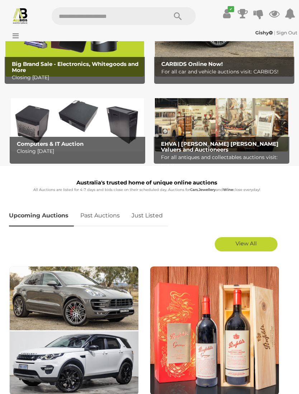
click at [259, 244] on link "View All" at bounding box center [246, 244] width 63 height 14
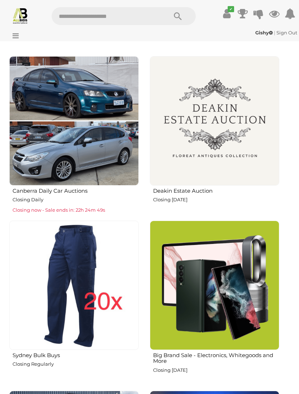
scroll to position [808, 0]
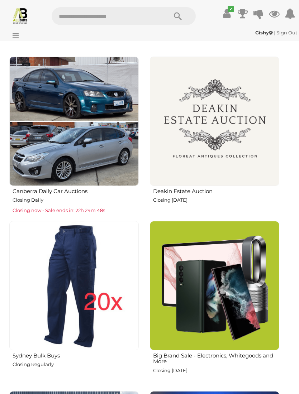
click at [257, 132] on img at bounding box center [214, 121] width 129 height 129
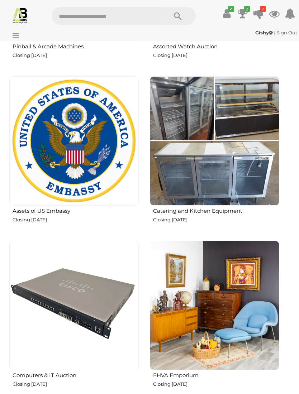
scroll to position [1451, 0]
click at [77, 153] on img at bounding box center [73, 140] width 129 height 129
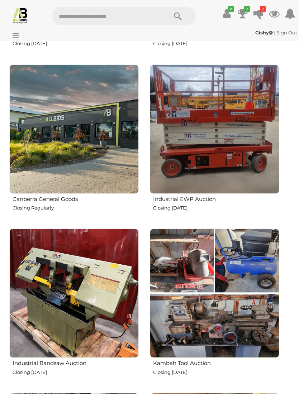
scroll to position [1956, 0]
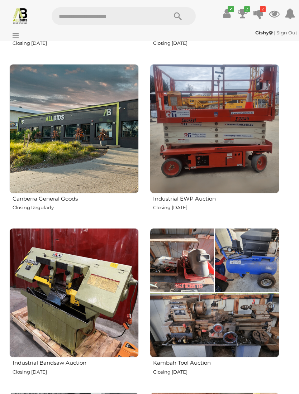
click at [59, 141] on img at bounding box center [73, 128] width 129 height 129
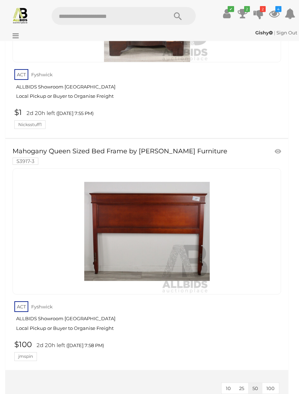
scroll to position [5063, 0]
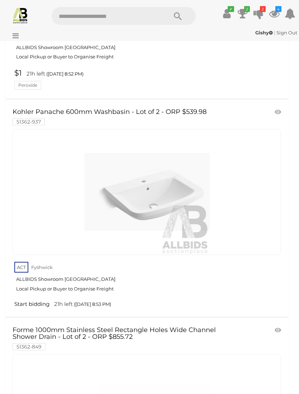
scroll to position [10923, 0]
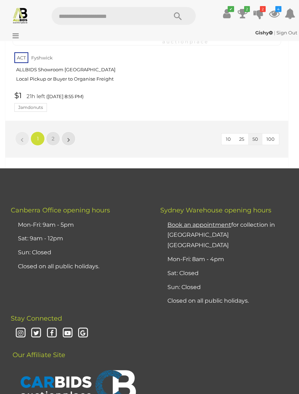
click at [52, 136] on span "2" at bounding box center [53, 139] width 3 height 6
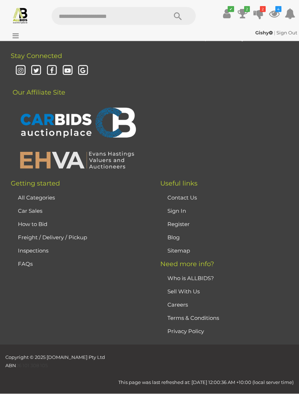
scroll to position [22, 0]
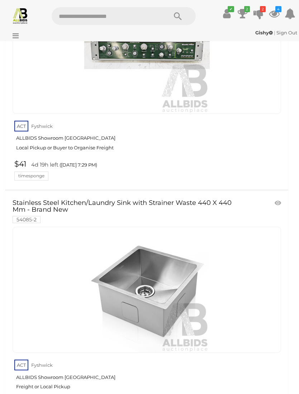
scroll to position [7071, 0]
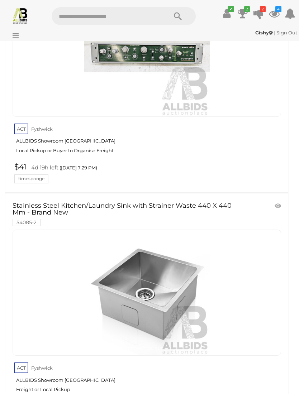
click at [15, 21] on img at bounding box center [20, 15] width 17 height 17
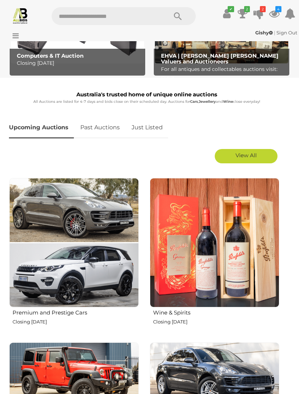
scroll to position [213, 0]
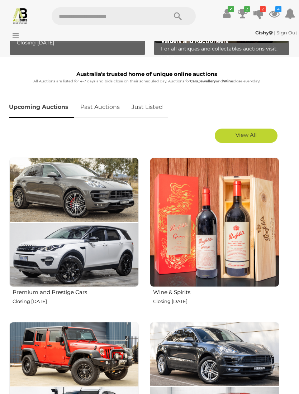
click at [240, 138] on link "View All" at bounding box center [246, 136] width 63 height 14
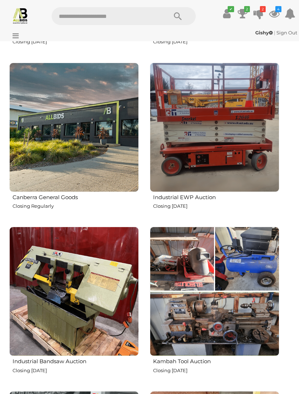
scroll to position [2056, 0]
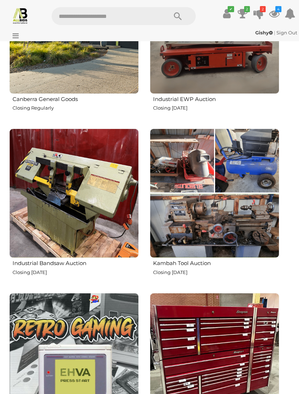
click at [199, 161] on img at bounding box center [214, 193] width 129 height 129
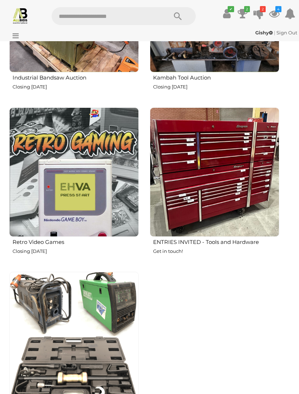
scroll to position [2243, 0]
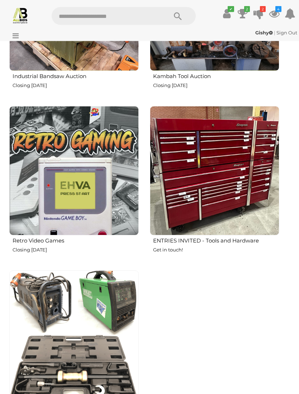
click at [69, 162] on img at bounding box center [73, 170] width 129 height 129
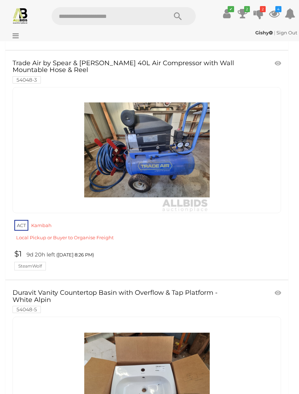
scroll to position [1366, 0]
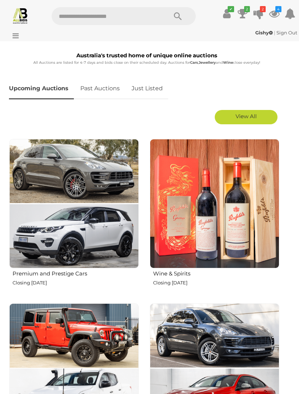
scroll to position [233, 0]
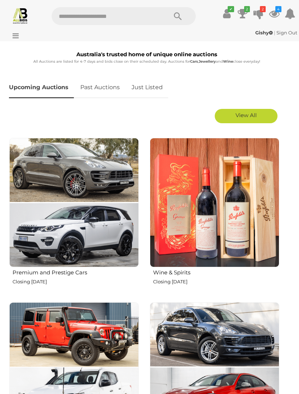
click at [244, 117] on span "View All" at bounding box center [245, 115] width 21 height 7
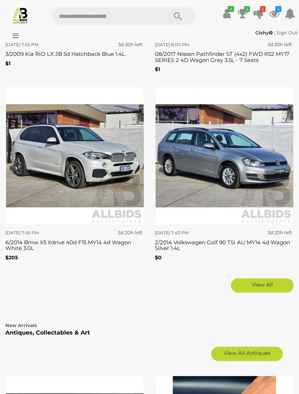
scroll to position [3377, 0]
click at [14, 37] on icon at bounding box center [14, 35] width 10 height 7
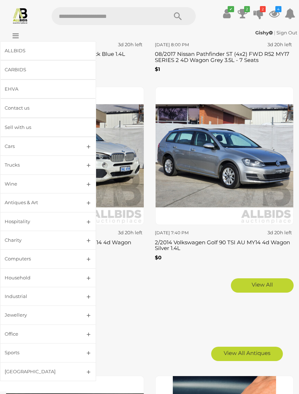
click at [22, 194] on link "Antiques & Art" at bounding box center [48, 202] width 96 height 19
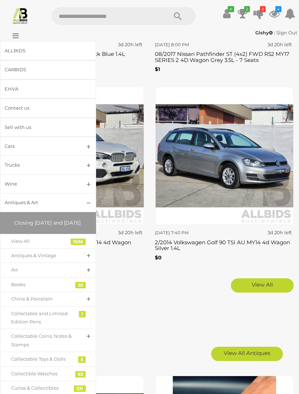
click at [29, 260] on div "Antiques & Vintage" at bounding box center [42, 255] width 63 height 8
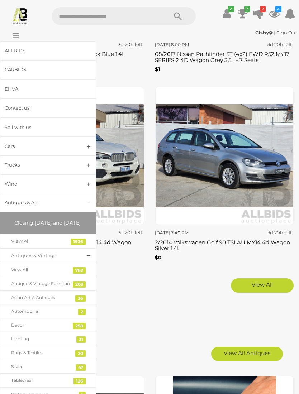
click at [18, 274] on div "View All" at bounding box center [42, 270] width 63 height 8
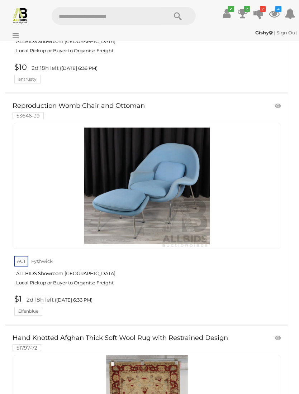
scroll to position [2657, 0]
click at [163, 163] on link at bounding box center [147, 185] width 268 height 126
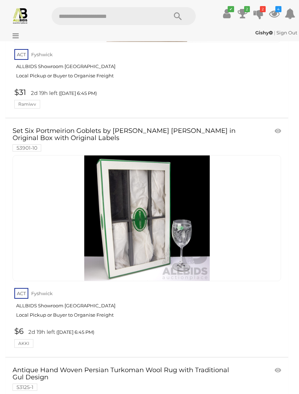
scroll to position [6418, 0]
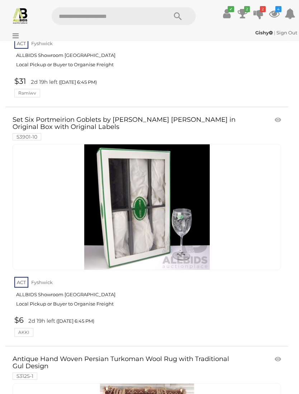
click at [178, 151] on link at bounding box center [147, 207] width 268 height 126
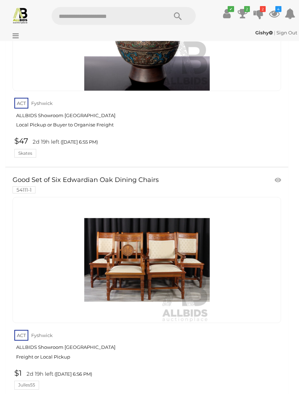
scroll to position [11560, 0]
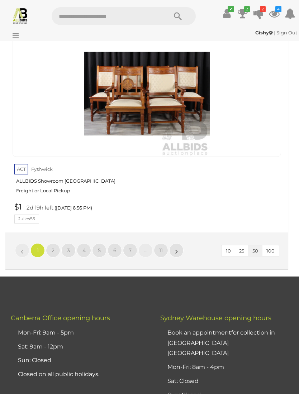
click at [50, 243] on link "2" at bounding box center [53, 250] width 14 height 14
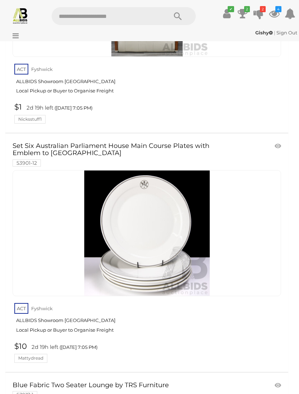
scroll to position [4496, 0]
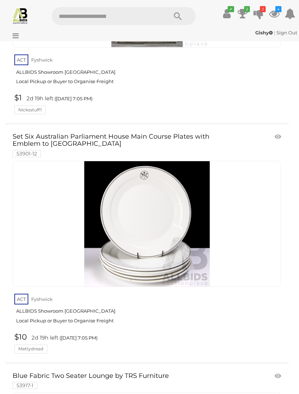
click at [244, 161] on link at bounding box center [147, 224] width 268 height 126
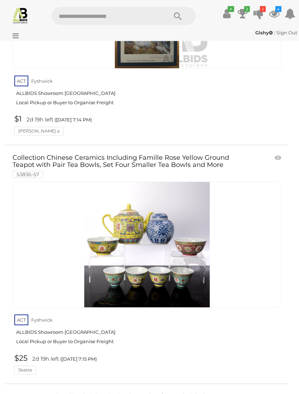
scroll to position [8916, 0]
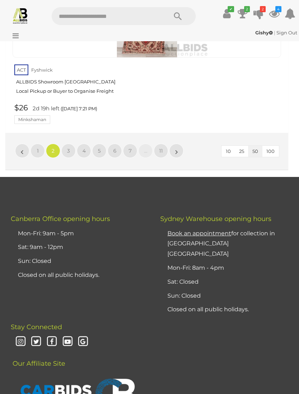
click at [68, 148] on span "3" at bounding box center [68, 151] width 3 height 6
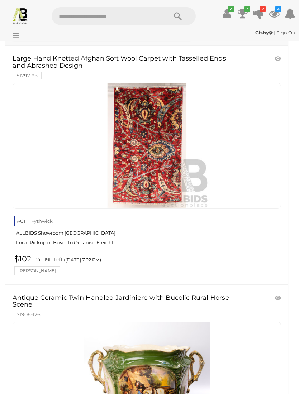
scroll to position [107, 0]
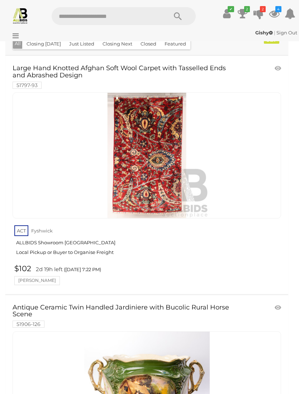
click at [165, 133] on link at bounding box center [147, 155] width 268 height 126
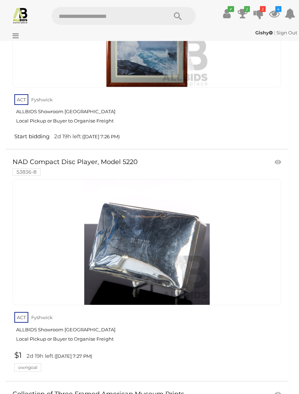
scroll to position [2361, 0]
click at [159, 235] on img at bounding box center [146, 241] width 125 height 125
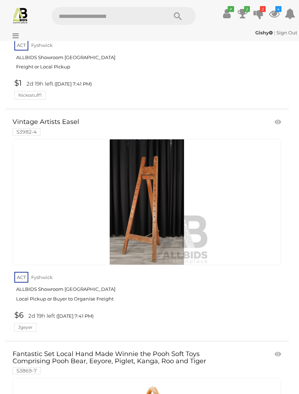
scroll to position [9403, 0]
click at [159, 165] on img at bounding box center [146, 201] width 125 height 125
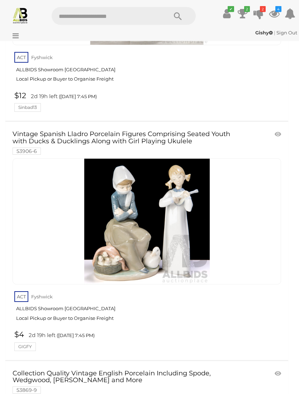
scroll to position [11247, 0]
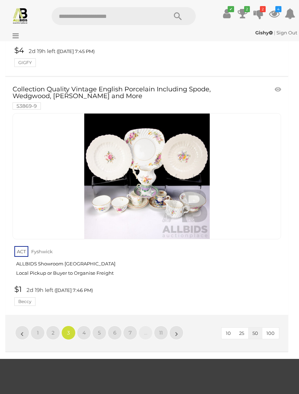
click at [83, 329] on span "4" at bounding box center [83, 332] width 3 height 6
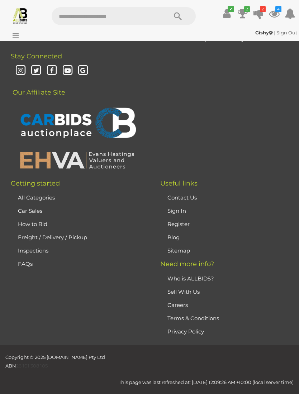
scroll to position [90, 0]
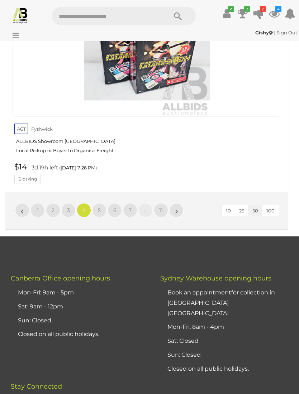
scroll to position [11596, 0]
click at [100, 168] on link "$14 3d 19h left (Thursday 7:26 PM) Bidsking" at bounding box center [148, 173] width 270 height 21
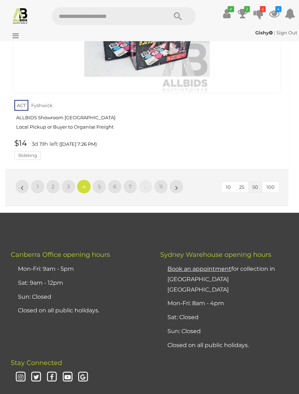
click at [99, 179] on link "5" at bounding box center [99, 186] width 14 height 14
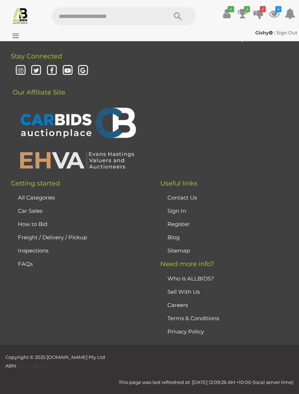
scroll to position [90, 0]
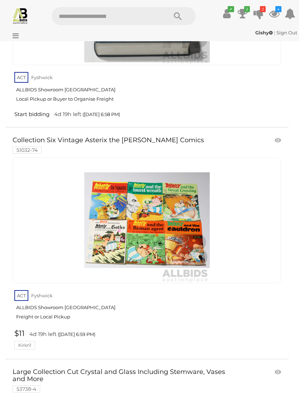
scroll to position [5414, 0]
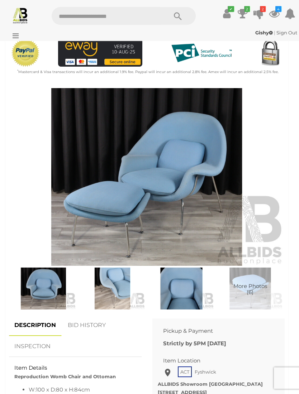
scroll to position [206, 0]
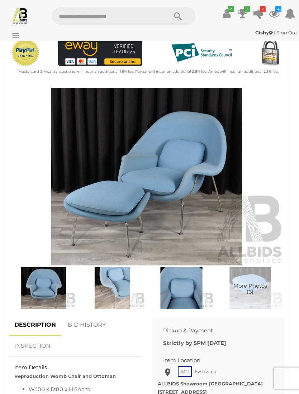
click at [187, 157] on img at bounding box center [146, 177] width 275 height 178
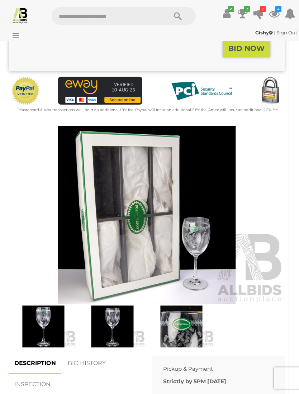
scroll to position [179, 0]
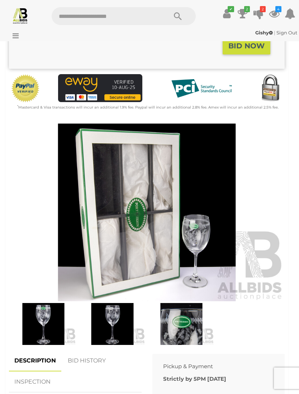
click at [193, 202] on img at bounding box center [146, 213] width 275 height 178
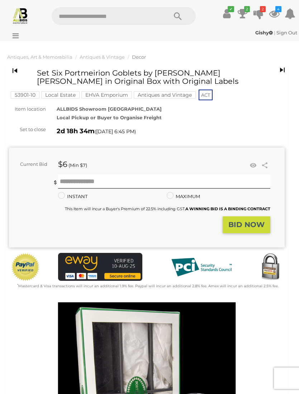
scroll to position [175, 0]
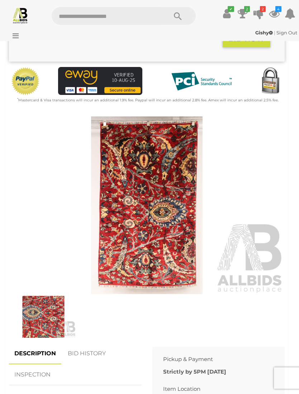
scroll to position [186, 0]
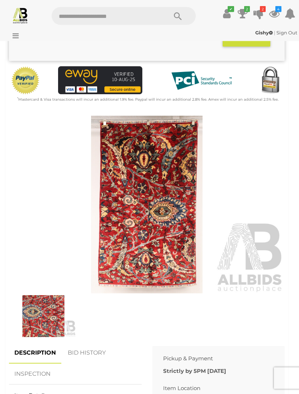
click at [178, 142] on img at bounding box center [146, 205] width 275 height 178
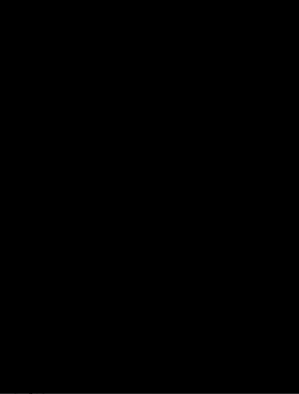
scroll to position [187, 0]
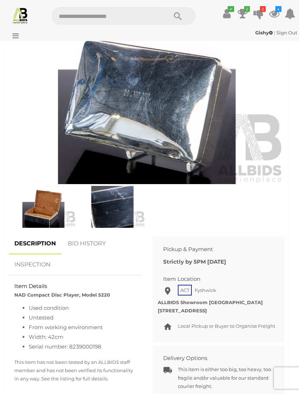
scroll to position [282, 0]
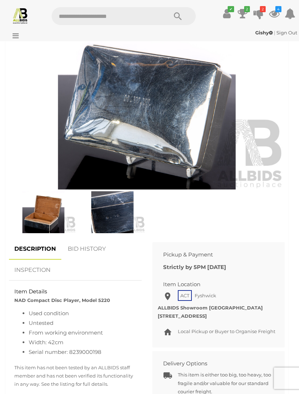
click at [193, 120] on img at bounding box center [146, 101] width 275 height 178
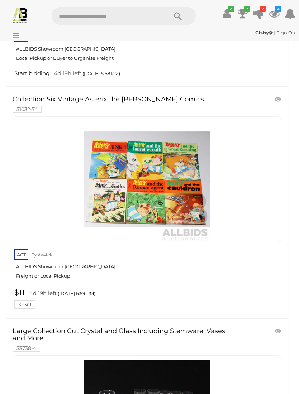
scroll to position [5454, 0]
click at [199, 133] on link at bounding box center [147, 179] width 268 height 126
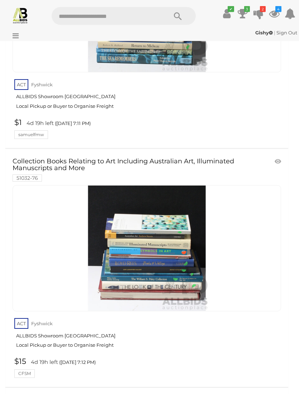
scroll to position [6329, 0]
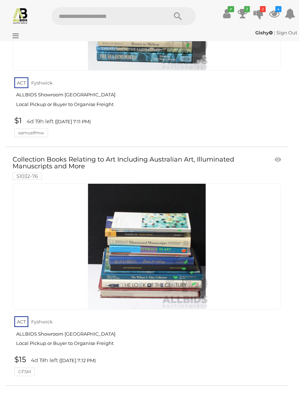
click at [189, 215] on img at bounding box center [146, 246] width 125 height 125
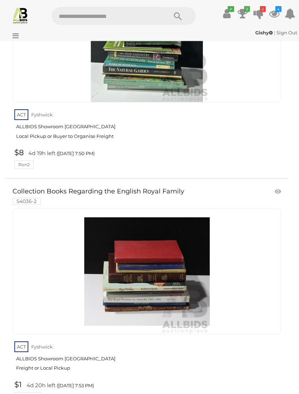
scroll to position [8192, 0]
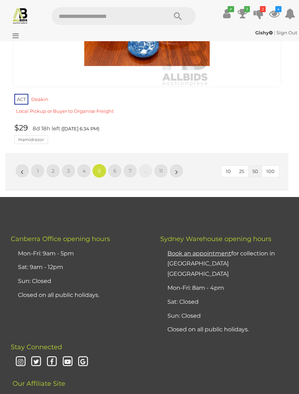
click at [130, 164] on link "7" at bounding box center [130, 171] width 14 height 14
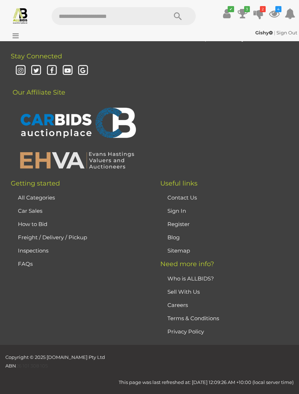
scroll to position [90, 0]
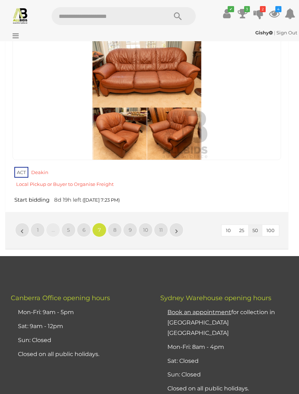
click at [145, 227] on span "10" at bounding box center [145, 230] width 5 height 6
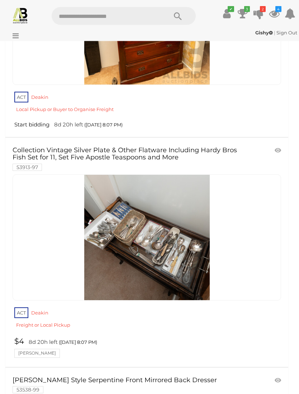
scroll to position [4582, 0]
click at [133, 244] on img at bounding box center [146, 237] width 125 height 125
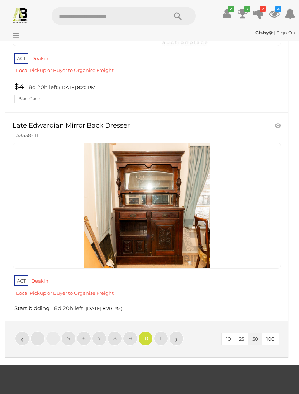
scroll to position [11099, 0]
click at [159, 335] on span "11" at bounding box center [161, 338] width 4 height 6
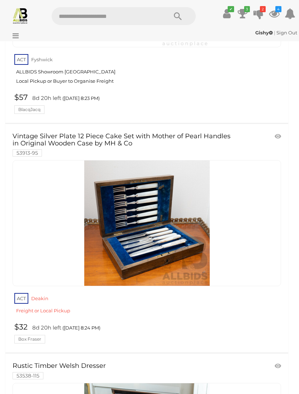
scroll to position [1369, 0]
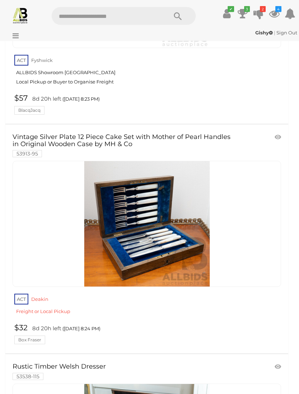
click at [176, 248] on img at bounding box center [146, 224] width 125 height 125
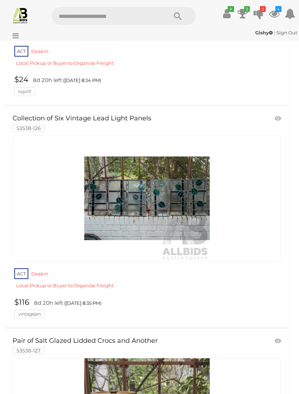
scroll to position [5237, 0]
click at [126, 189] on img at bounding box center [146, 198] width 125 height 125
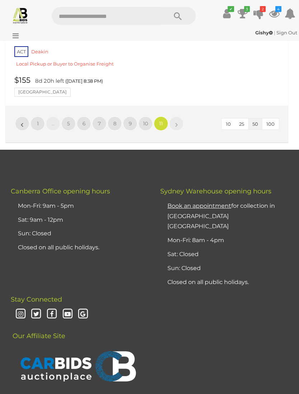
scroll to position [6127, 0]
click at [14, 39] on icon at bounding box center [14, 35] width 10 height 7
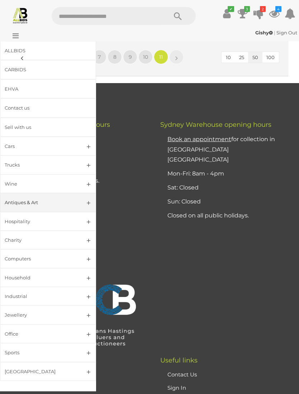
scroll to position [6205, 0]
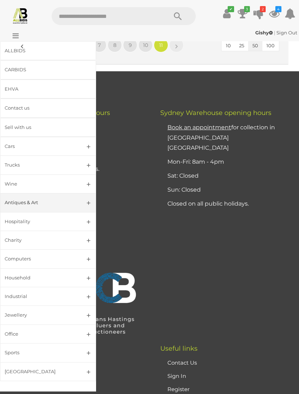
click at [30, 280] on div "Household" at bounding box center [39, 278] width 69 height 8
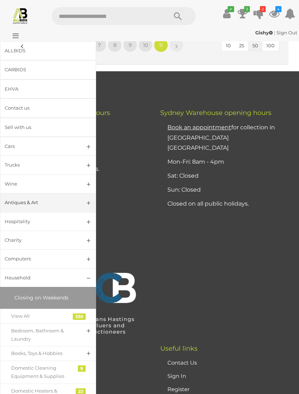
scroll to position [0, 0]
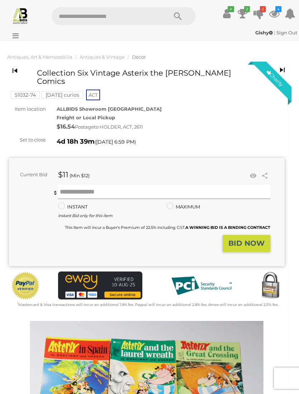
click at [186, 185] on input "text" at bounding box center [164, 192] width 212 height 14
type input "*"
type input "**"
click at [247, 239] on strong "BID NOW" at bounding box center [246, 243] width 36 height 9
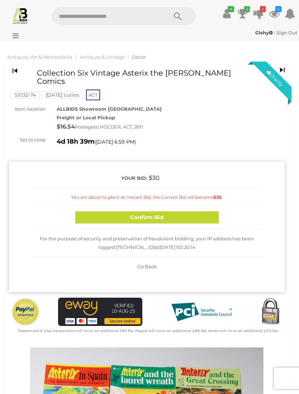
click at [199, 211] on button "Confirm Bid" at bounding box center [146, 217] width 143 height 13
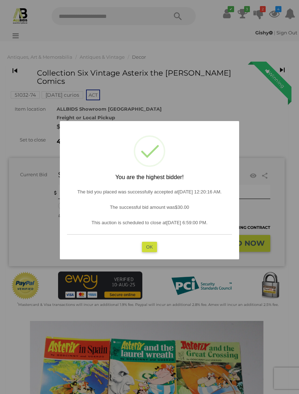
click at [152, 246] on button "OK" at bounding box center [149, 247] width 15 height 10
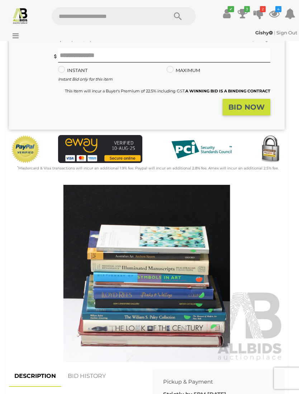
scroll to position [189, 0]
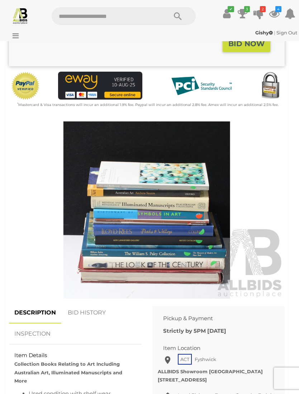
click at [190, 244] on img at bounding box center [146, 210] width 275 height 178
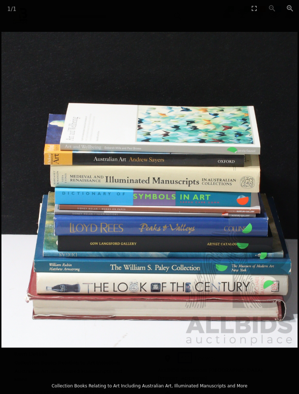
scroll to position [192, 0]
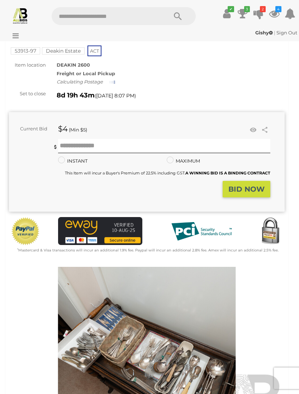
scroll to position [213, 0]
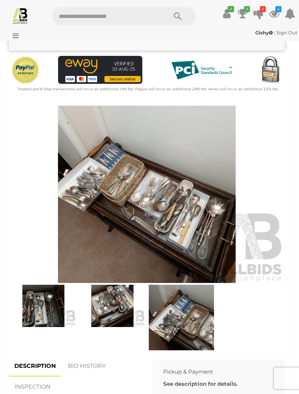
click at [102, 243] on img at bounding box center [146, 195] width 275 height 178
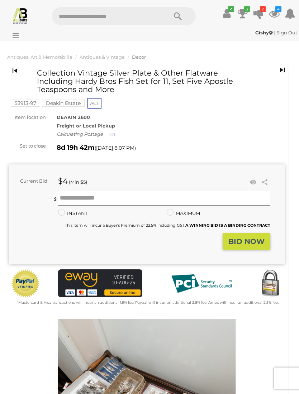
scroll to position [213, 0]
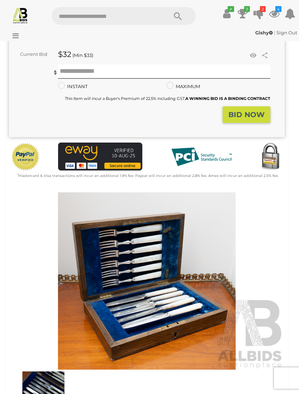
scroll to position [117, 0]
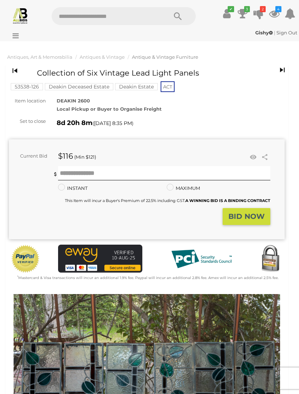
click at [254, 161] on link at bounding box center [252, 157] width 11 height 11
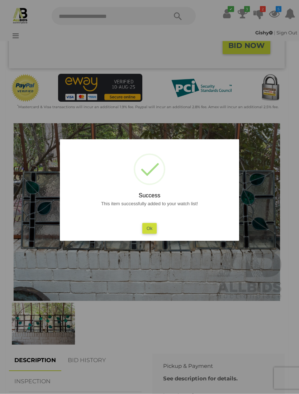
click at [151, 233] on button "Ok" at bounding box center [149, 228] width 15 height 10
